Goal: Navigation & Orientation: Find specific page/section

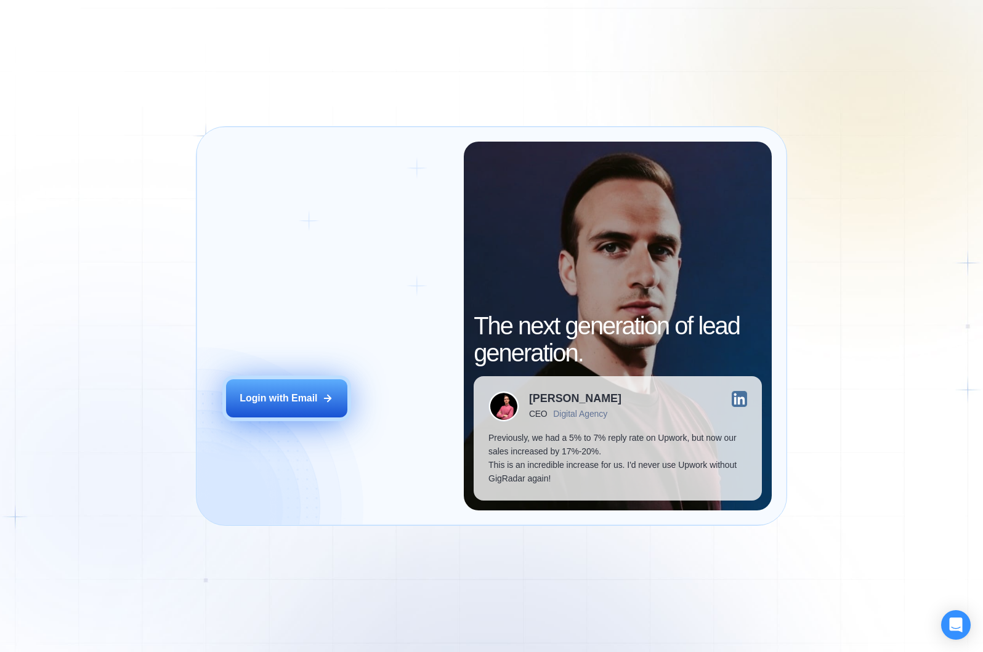
click at [267, 408] on button "Login with Email" at bounding box center [287, 398] width 122 height 38
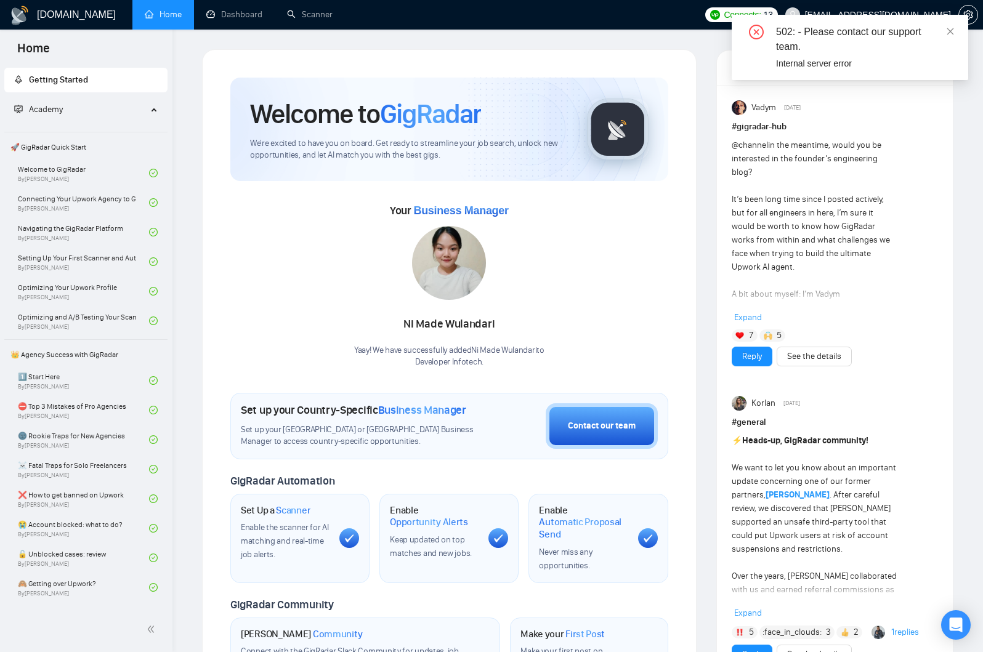
click at [876, 45] on div "502: - Please contact our support team." at bounding box center [864, 40] width 177 height 30
click at [953, 29] on icon "close" at bounding box center [950, 31] width 9 height 9
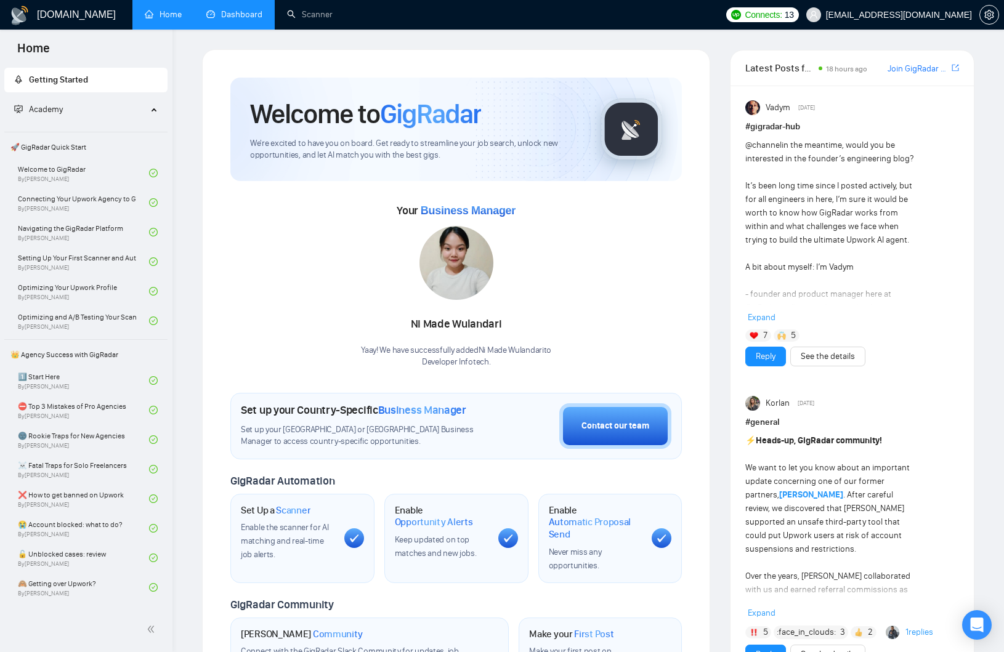
click at [228, 20] on link "Dashboard" at bounding box center [234, 14] width 56 height 10
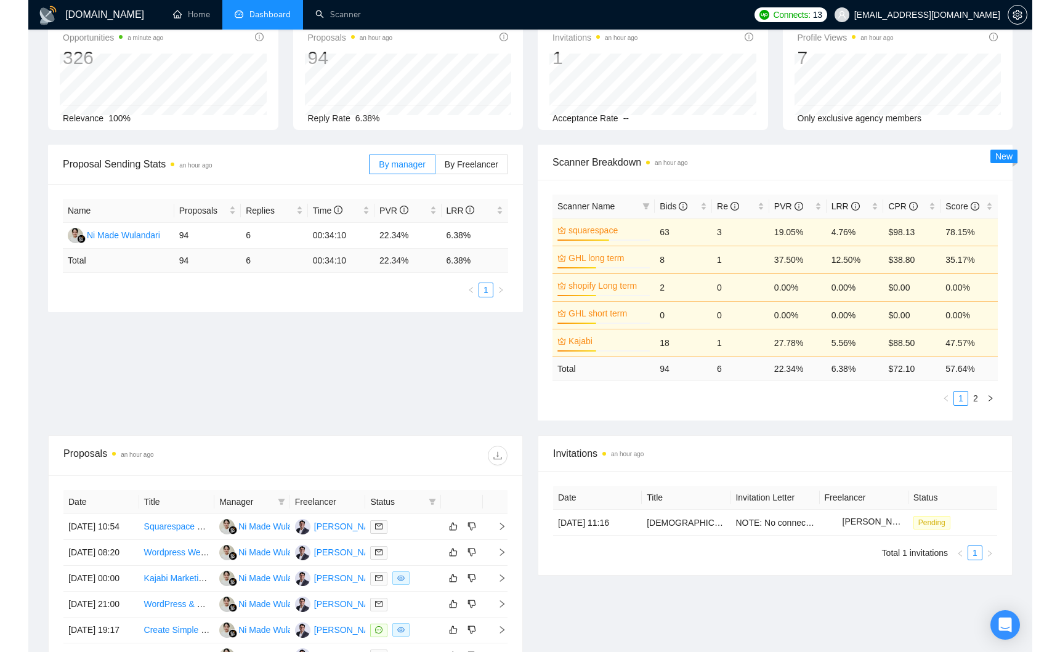
scroll to position [459, 0]
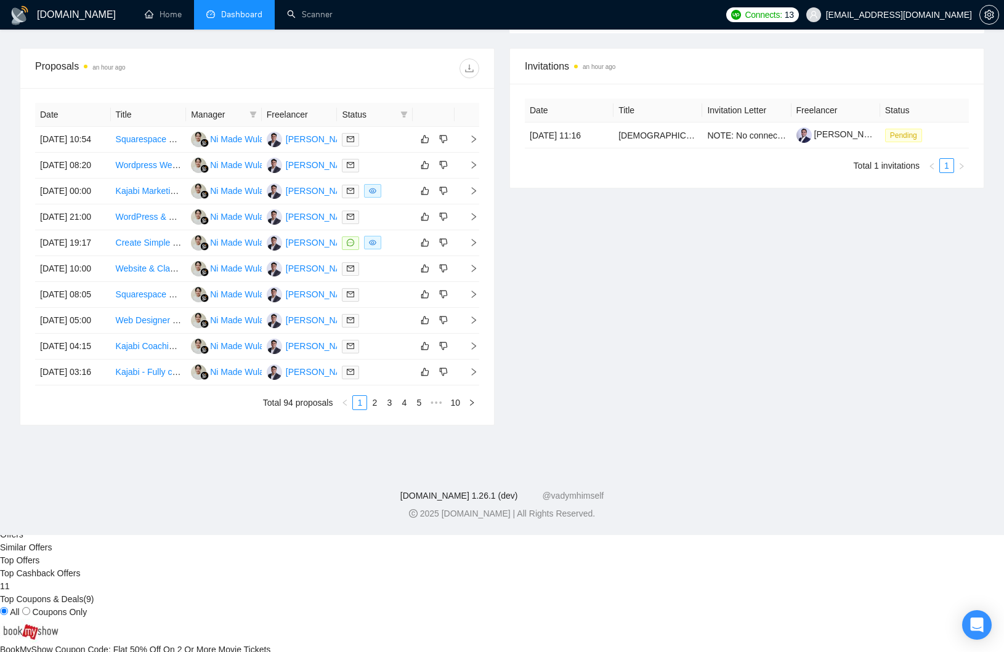
click at [443, 501] on link "[DOMAIN_NAME] 1.26.1 (dev)" at bounding box center [459, 496] width 118 height 10
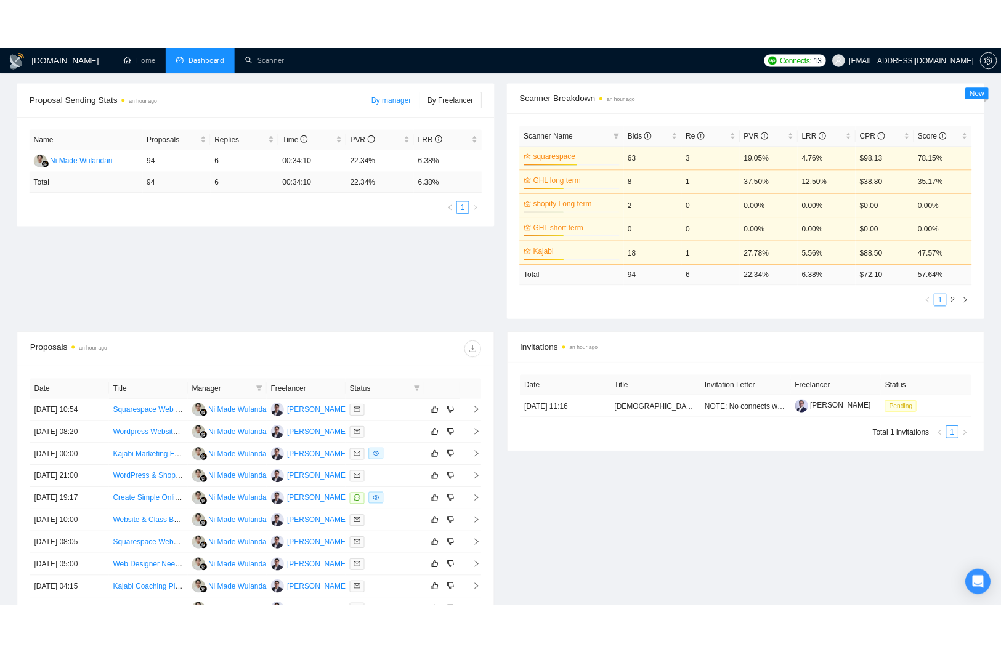
scroll to position [0, 0]
